Goal: Information Seeking & Learning: Learn about a topic

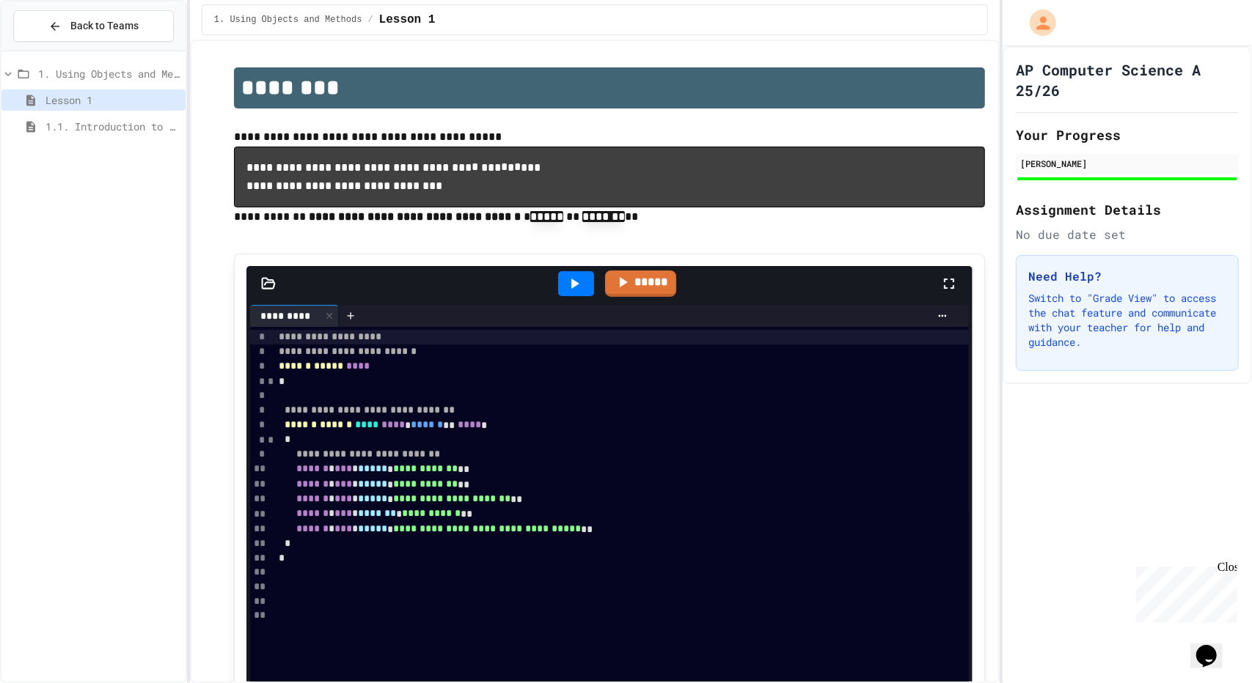
click at [104, 145] on div "1. Using Objects and Methods Lesson 1 1.1. Introduction to Algorithms, Programm…" at bounding box center [93, 102] width 184 height 91
click at [117, 117] on div "1.1. Introduction to Algorithms, Programming, and Compilers" at bounding box center [93, 126] width 184 height 21
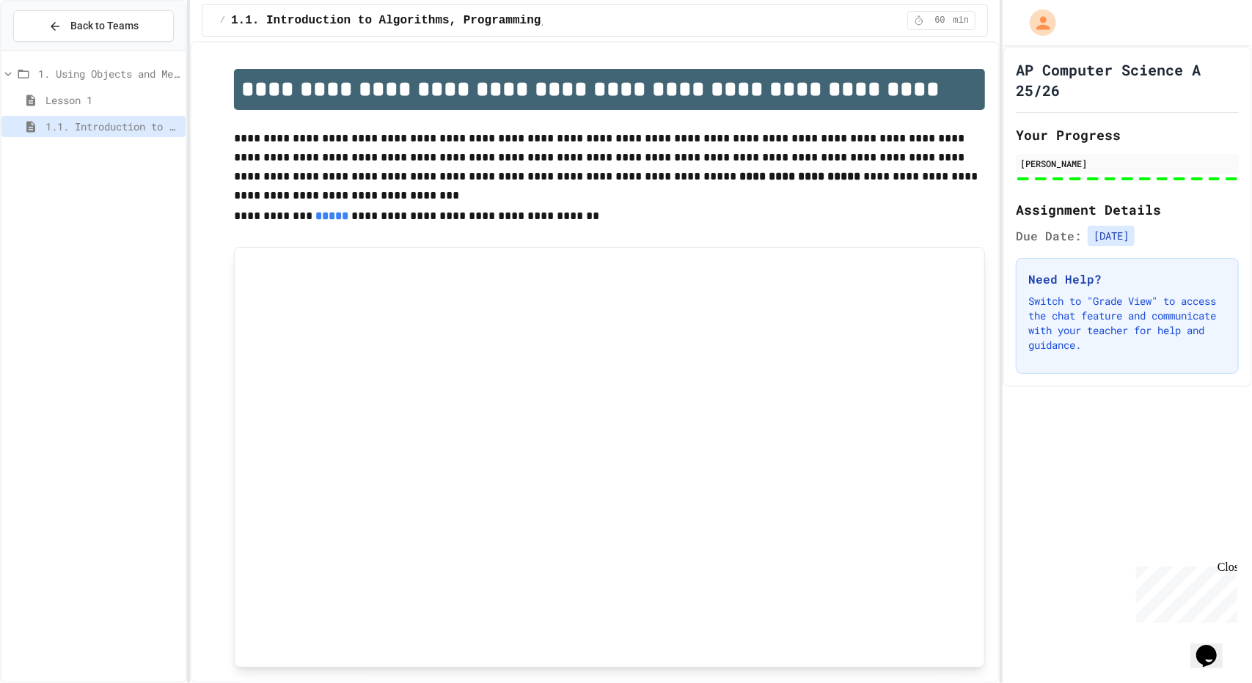
click at [1035, 183] on div "AP Computer Science A 25/26 Your Progress [PERSON_NAME] Assignment Details Due …" at bounding box center [1126, 216] width 249 height 341
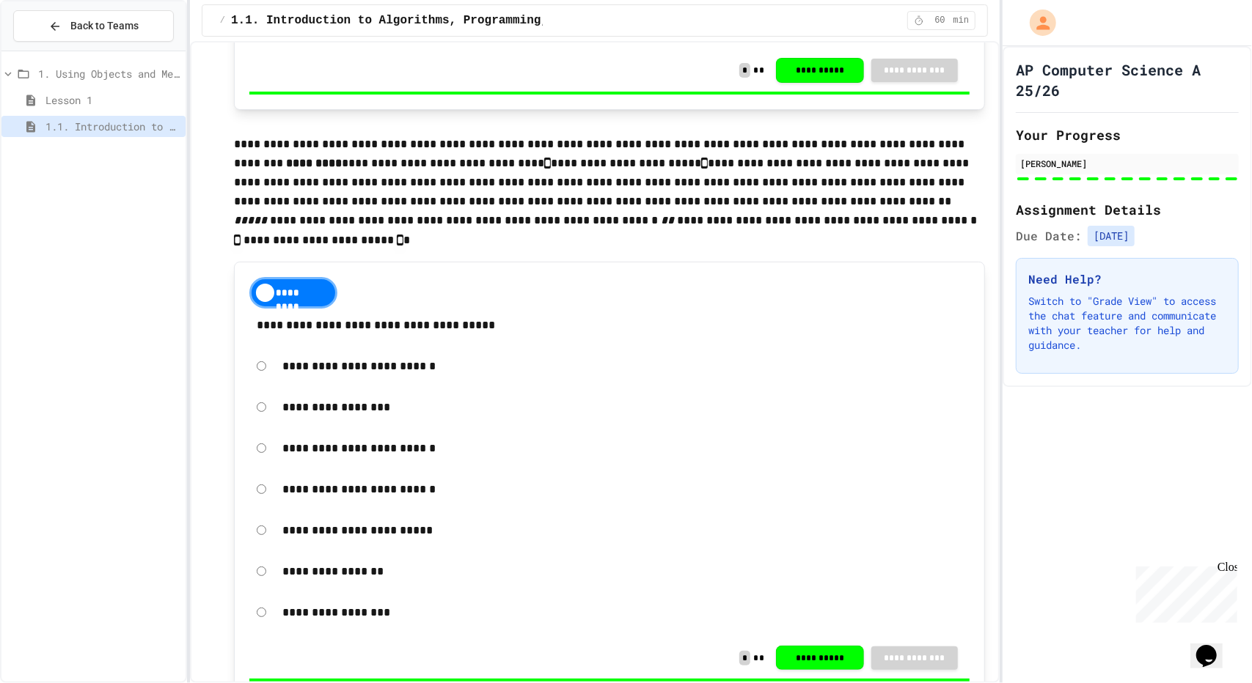
scroll to position [3610, 0]
